Goal: Task Accomplishment & Management: Complete application form

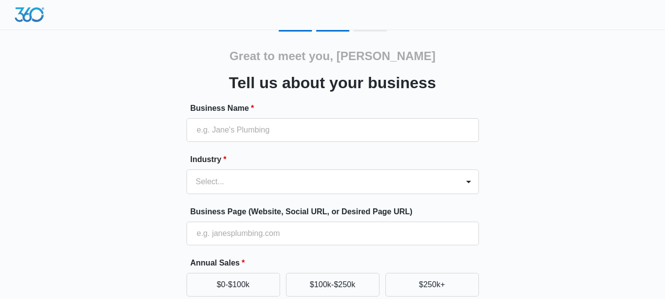
click at [546, 102] on div "Great to meet you, [PERSON_NAME] us about your business Business Name * Industr…" at bounding box center [332, 229] width 591 height 399
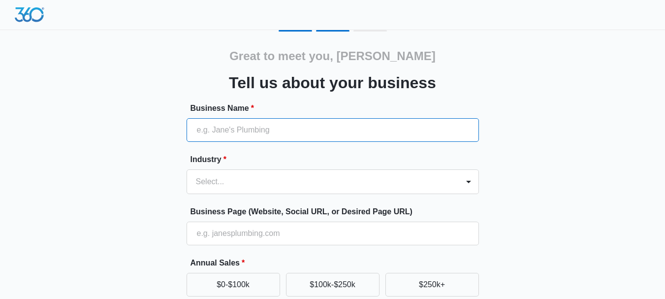
click at [271, 125] on input "Business Name *" at bounding box center [333, 130] width 292 height 24
type input "AMISTAD INSURANCE LLC"
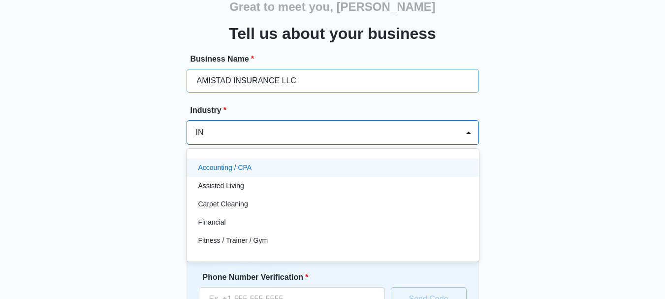
scroll to position [54, 0]
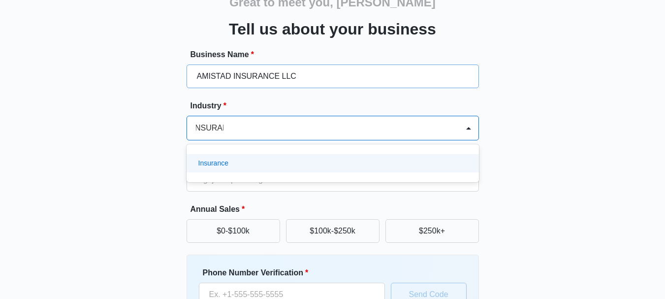
type input "INSURANCE"
click at [253, 162] on div "Insurance" at bounding box center [331, 163] width 267 height 10
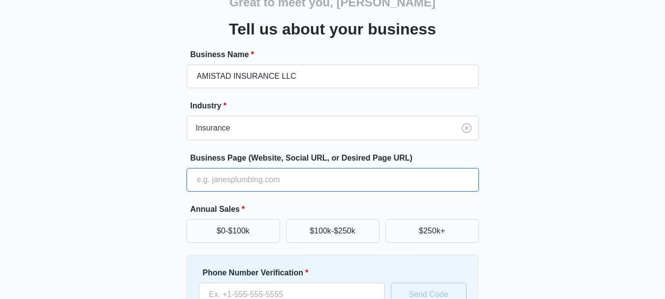
click at [295, 178] on input "Business Page (Website, Social URL, or Desired Page URL)" at bounding box center [333, 180] width 292 height 24
type input "[DOMAIN_NAME]"
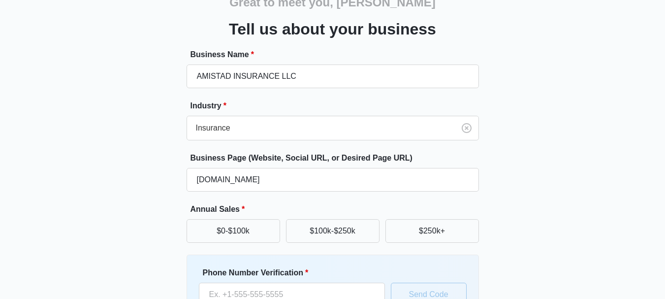
click at [576, 212] on div "Great to meet you, [PERSON_NAME] us about your business Business Name * AMISTAD…" at bounding box center [332, 175] width 591 height 399
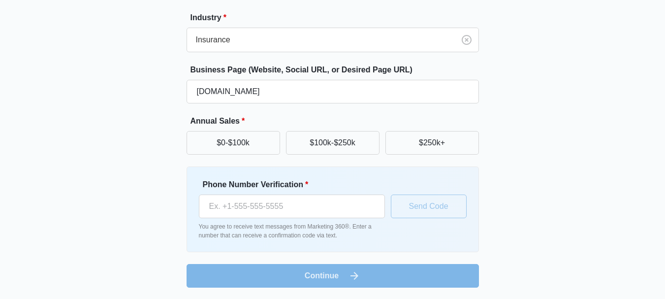
scroll to position [142, 0]
click at [431, 138] on button "$250k+" at bounding box center [432, 142] width 94 height 24
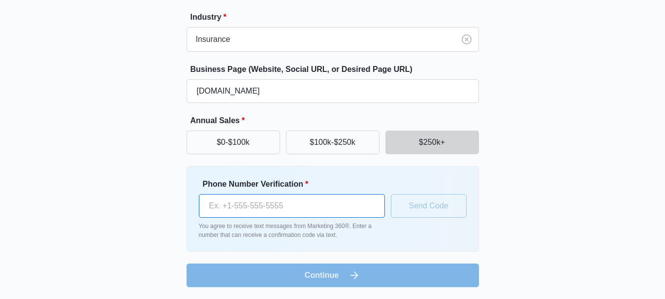
click at [287, 206] on input "Phone Number Verification *" at bounding box center [292, 206] width 186 height 24
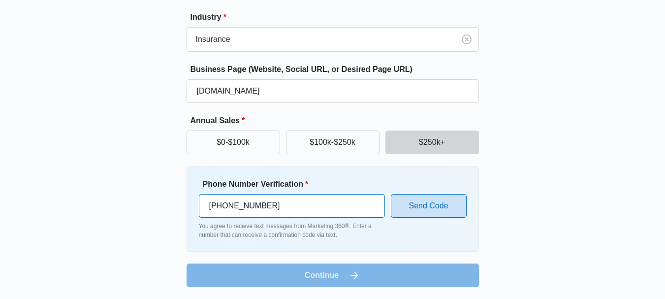
type input "(941) 518-8857"
click at [436, 205] on button "Send Code" at bounding box center [429, 206] width 76 height 24
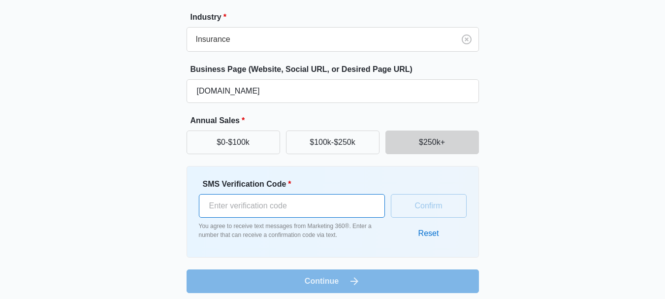
click at [252, 206] on input "SMS Verification Code *" at bounding box center [292, 206] width 186 height 24
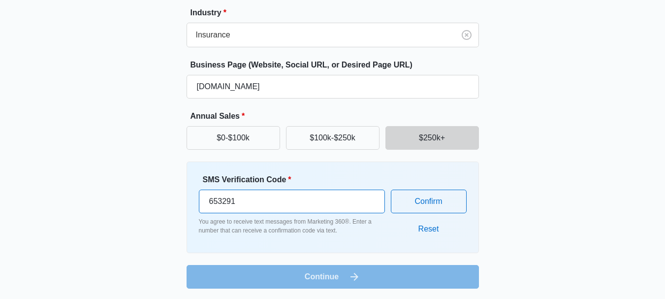
scroll to position [148, 0]
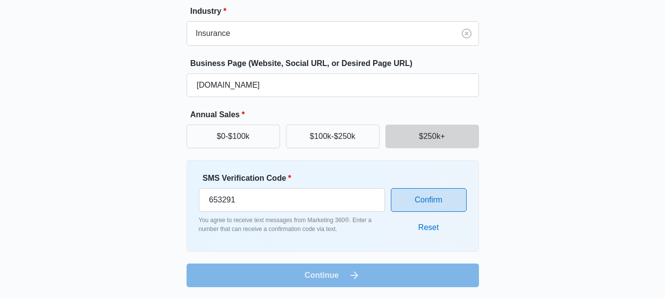
click at [427, 199] on button "Confirm" at bounding box center [429, 200] width 76 height 24
click at [431, 203] on button "Confirm" at bounding box center [429, 200] width 76 height 24
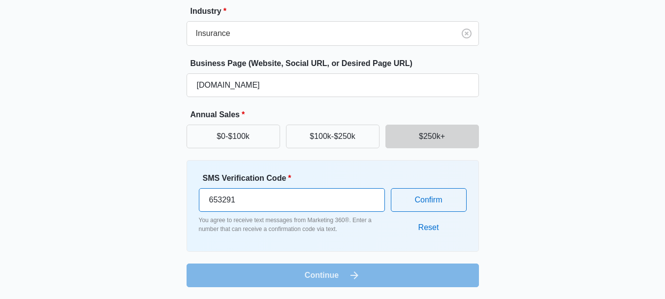
drag, startPoint x: 210, startPoint y: 195, endPoint x: 288, endPoint y: 212, distance: 80.0
click at [288, 212] on div "SMS Verification Code * 653291 You agree to receive text messages from Marketin…" at bounding box center [292, 202] width 186 height 61
type input "653292"
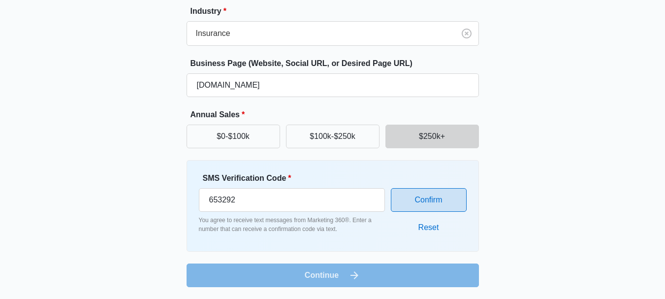
click at [426, 200] on button "Confirm" at bounding box center [429, 200] width 76 height 24
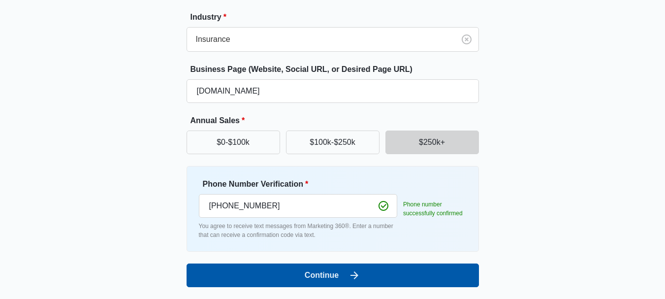
click at [333, 275] on button "Continue" at bounding box center [333, 275] width 292 height 24
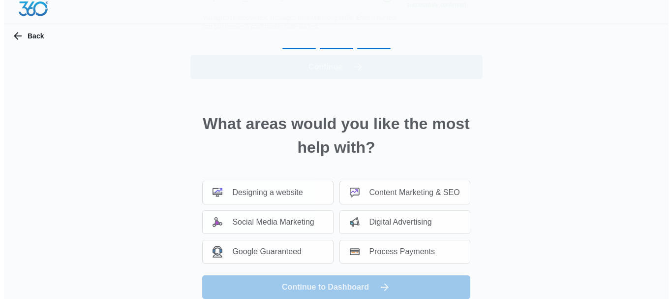
scroll to position [0, 0]
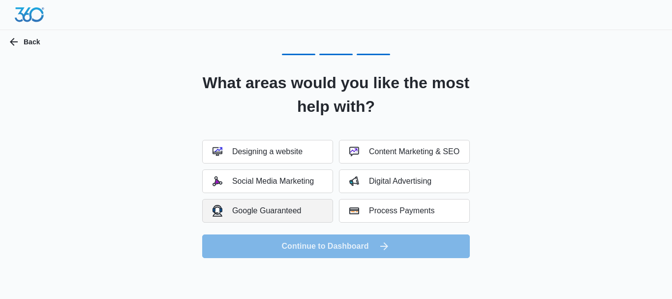
click at [269, 207] on div "Google Guaranteed" at bounding box center [257, 210] width 89 height 11
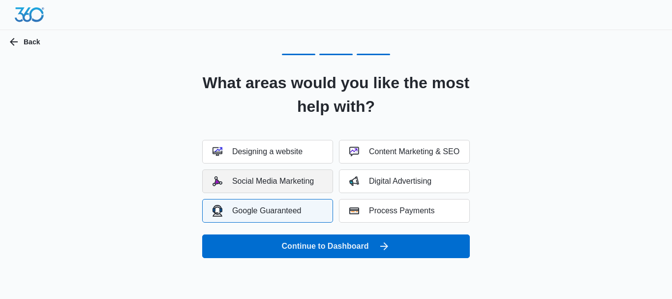
click at [272, 181] on div "Social Media Marketing" at bounding box center [263, 181] width 101 height 10
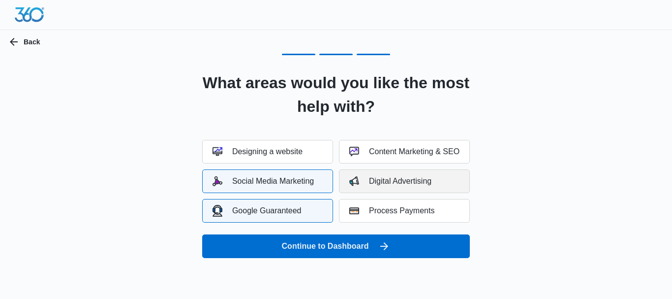
click at [375, 182] on div "Digital Advertising" at bounding box center [391, 181] width 82 height 10
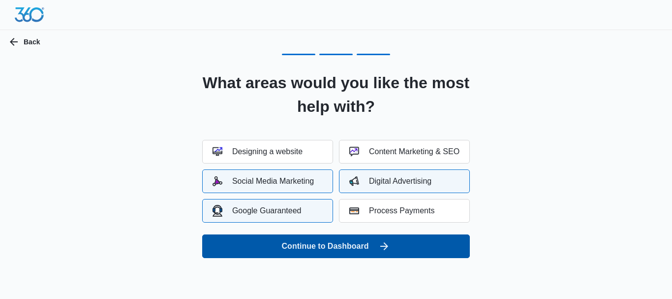
click at [322, 246] on button "Continue to Dashboard" at bounding box center [336, 246] width 268 height 24
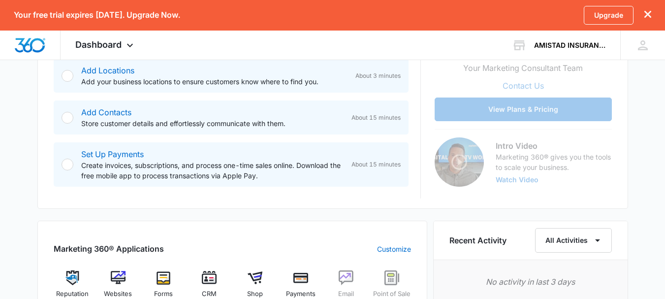
scroll to position [295, 0]
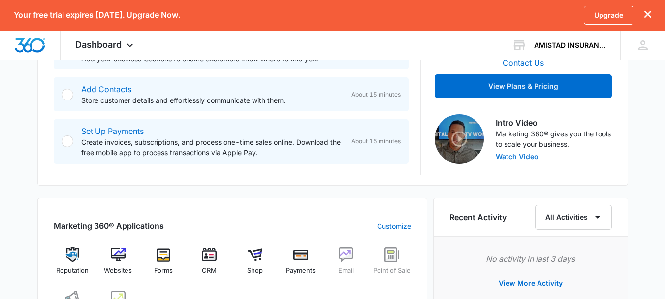
click at [508, 157] on button "Watch Video" at bounding box center [517, 156] width 43 height 7
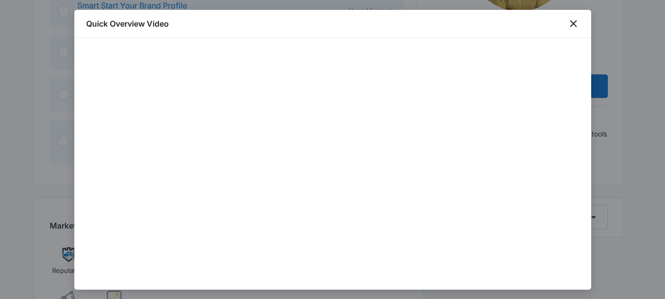
scroll to position [45, 0]
click at [573, 26] on icon "close" at bounding box center [574, 24] width 12 height 12
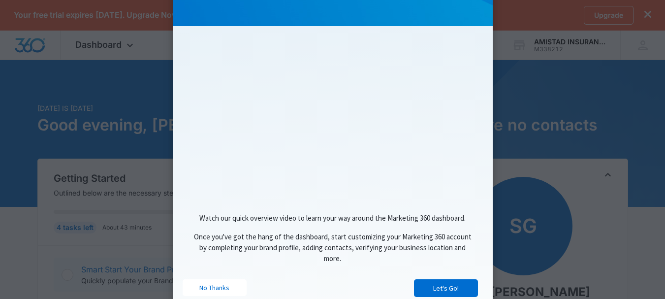
scroll to position [146, 0]
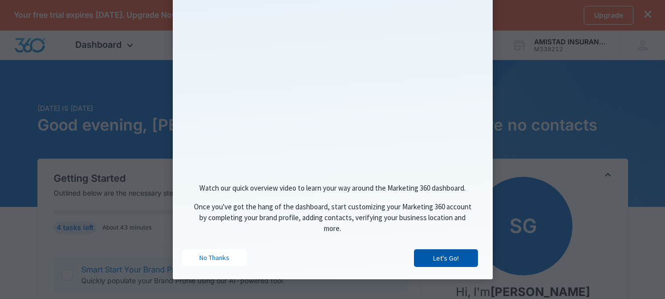
click at [451, 261] on link "Let's Go!" at bounding box center [446, 258] width 64 height 18
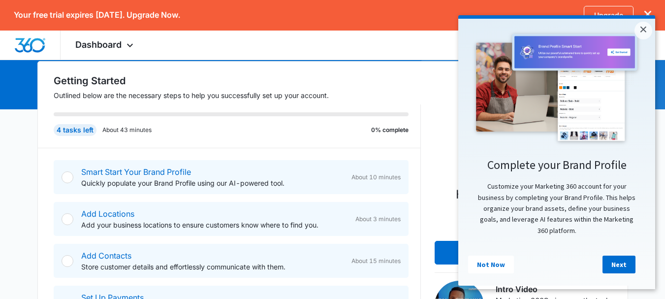
scroll to position [98, 0]
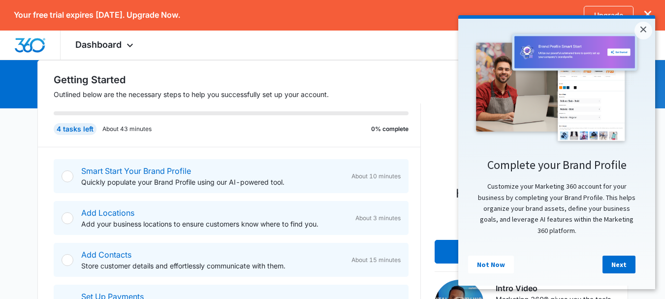
click at [65, 179] on div at bounding box center [68, 176] width 12 height 12
click at [618, 267] on link "Next" at bounding box center [619, 264] width 33 height 18
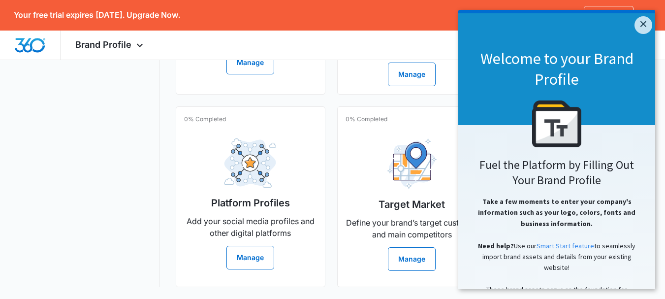
scroll to position [581, 0]
